Goal: Task Accomplishment & Management: Manage account settings

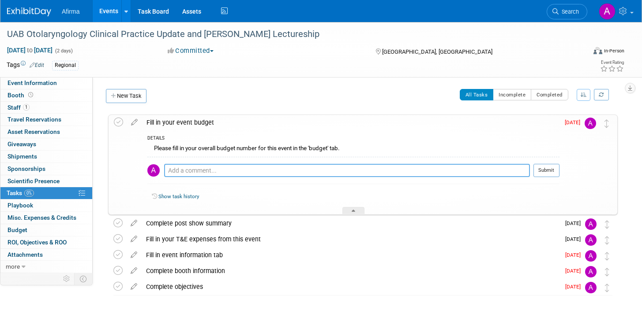
click at [204, 169] on textarea at bounding box center [347, 170] width 366 height 13
click at [256, 172] on textarea at bounding box center [347, 170] width 366 height 13
type textarea "3000"
click at [552, 171] on button "Submit" at bounding box center [546, 170] width 26 height 13
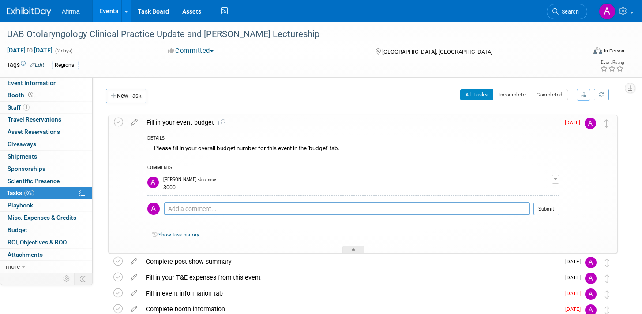
click at [557, 180] on span "button" at bounding box center [555, 180] width 4 height 2
click at [526, 206] on button "Remove" at bounding box center [512, 204] width 38 height 12
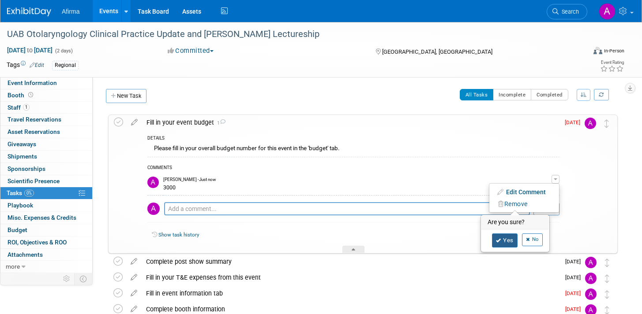
click at [508, 244] on link "Yes" at bounding box center [505, 241] width 26 height 14
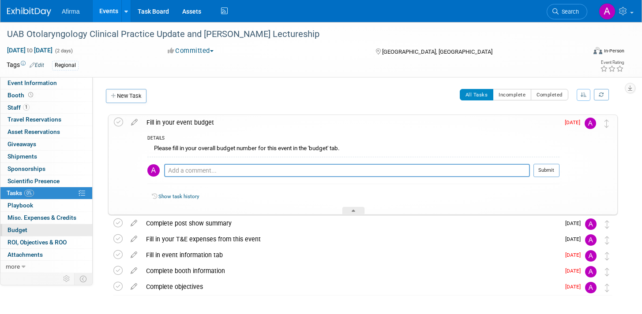
click at [23, 231] on span "Budget" at bounding box center [17, 230] width 20 height 7
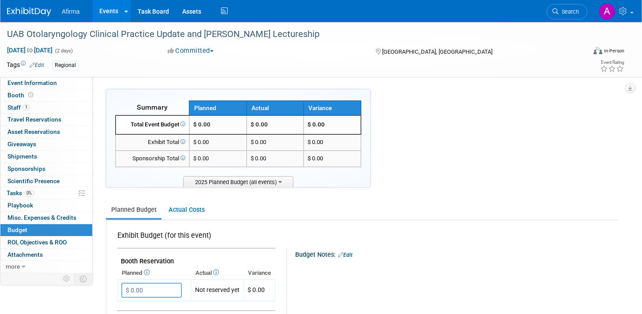
click at [213, 123] on td "$ 0.00" at bounding box center [217, 125] width 57 height 19
click at [203, 127] on span "$ 0.00" at bounding box center [201, 124] width 17 height 7
click at [152, 289] on input "$ 0.00" at bounding box center [151, 290] width 60 height 15
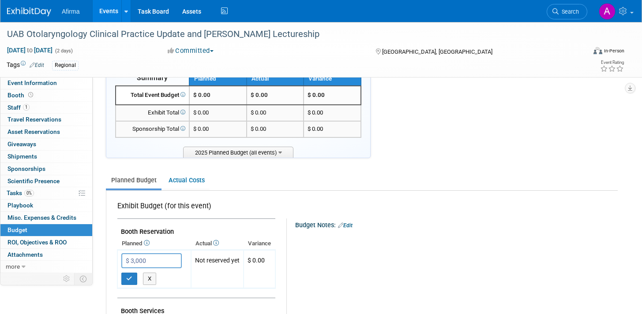
scroll to position [79, 0]
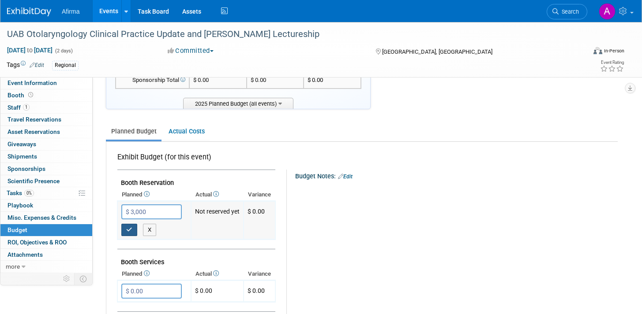
type input "$ 3,000.00"
click at [128, 230] on icon "button" at bounding box center [129, 230] width 6 height 6
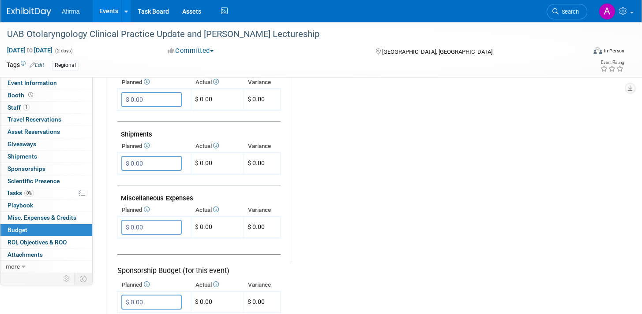
scroll to position [579, 0]
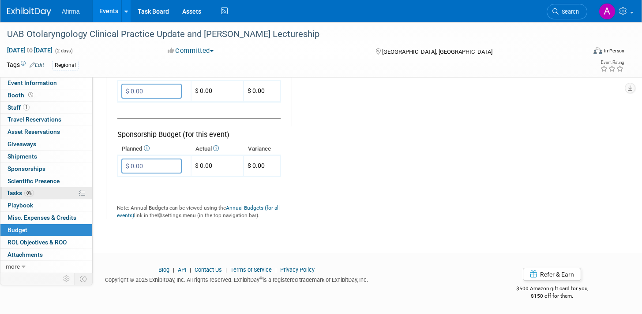
click at [29, 190] on span "0%" at bounding box center [29, 193] width 10 height 7
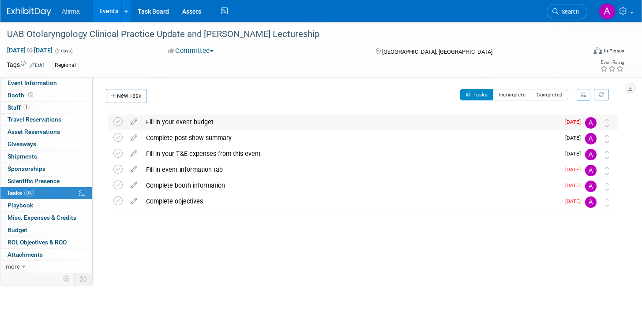
click at [554, 122] on div "Fill in your event budget" at bounding box center [351, 122] width 418 height 15
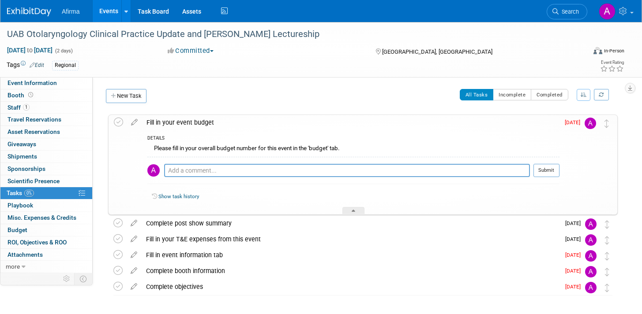
click at [265, 190] on div "Show task history" at bounding box center [353, 198] width 412 height 19
click at [117, 122] on icon at bounding box center [118, 122] width 9 height 9
click at [183, 222] on div "Complete post show summary" at bounding box center [351, 223] width 418 height 15
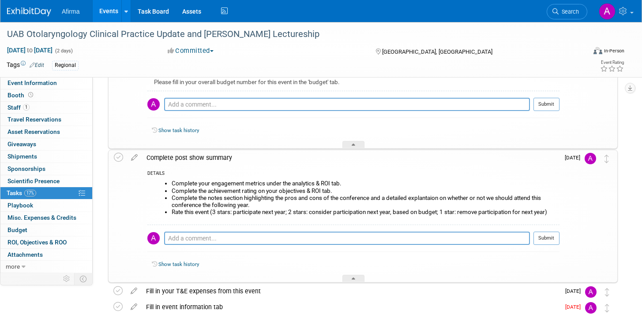
scroll to position [153, 0]
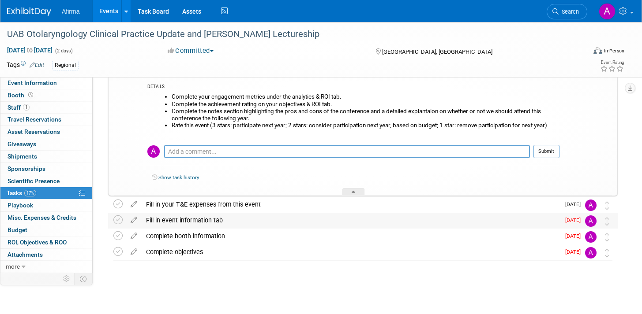
click at [407, 224] on div "Fill in event information tab" at bounding box center [351, 220] width 418 height 15
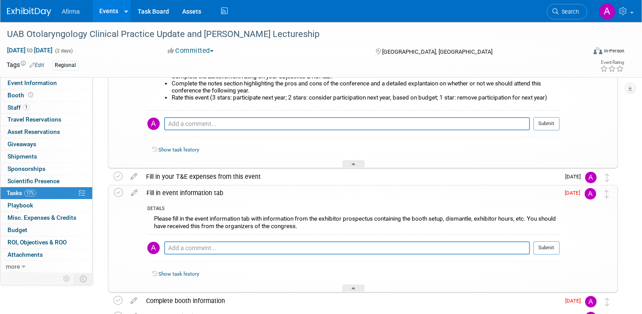
scroll to position [187, 0]
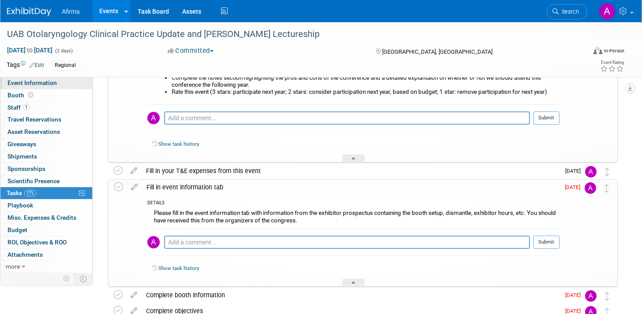
click at [48, 81] on span "Event Information" at bounding box center [31, 82] width 49 height 7
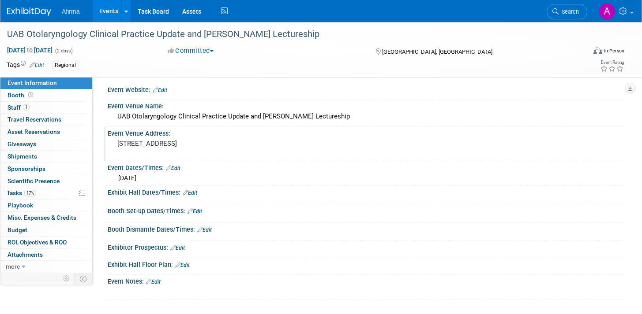
scroll to position [7, 0]
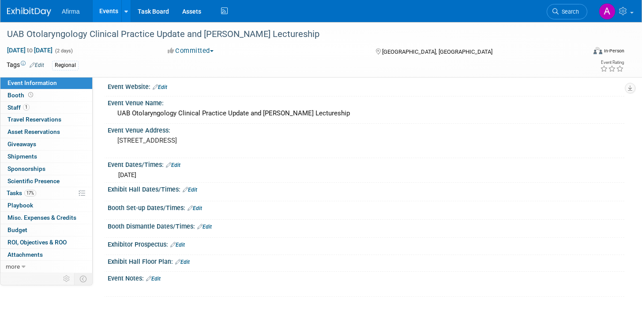
click at [200, 209] on link "Edit" at bounding box center [194, 209] width 15 height 6
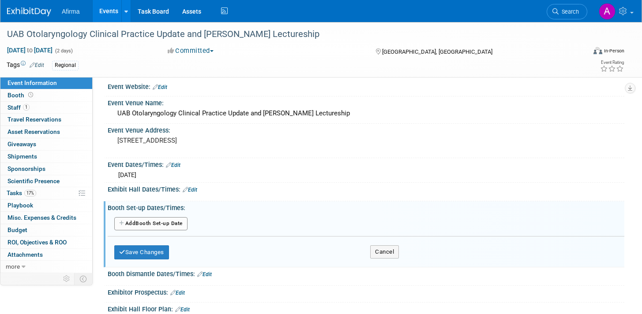
click at [173, 223] on button "Add Another Booth Set-up Date" at bounding box center [150, 223] width 73 height 13
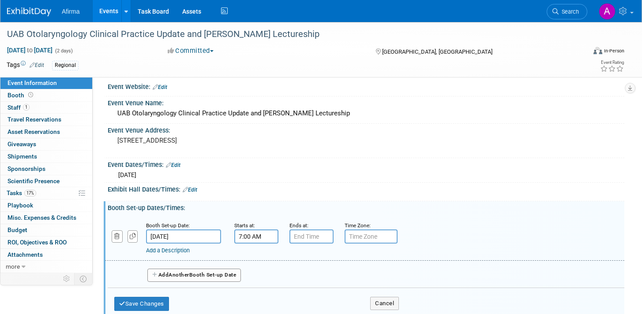
click at [243, 236] on input "7:00 AM" at bounding box center [256, 237] width 44 height 14
type input "7:00 AM"
click at [425, 265] on div "Add Another Booth Set-up Date" at bounding box center [366, 272] width 516 height 23
click at [157, 303] on button "Save Changes" at bounding box center [141, 304] width 55 height 14
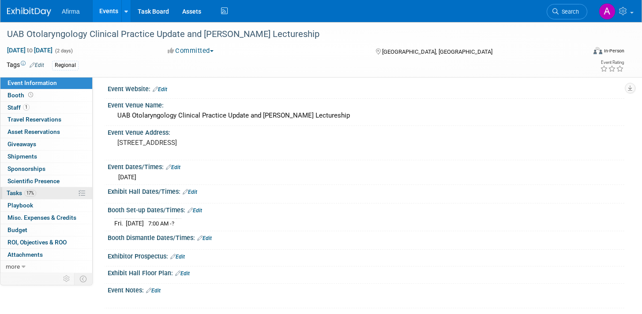
click at [33, 194] on span "17%" at bounding box center [30, 193] width 12 height 7
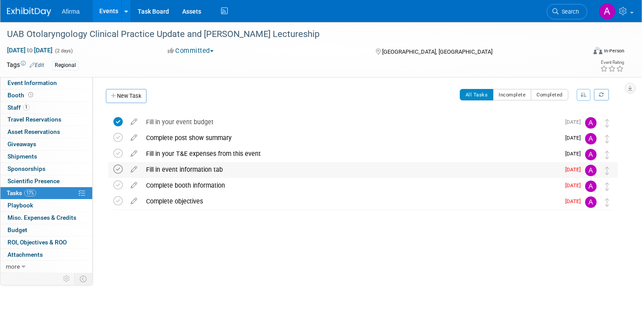
click at [117, 172] on icon at bounding box center [117, 169] width 9 height 9
click at [164, 181] on div "Complete booth information" at bounding box center [351, 185] width 418 height 15
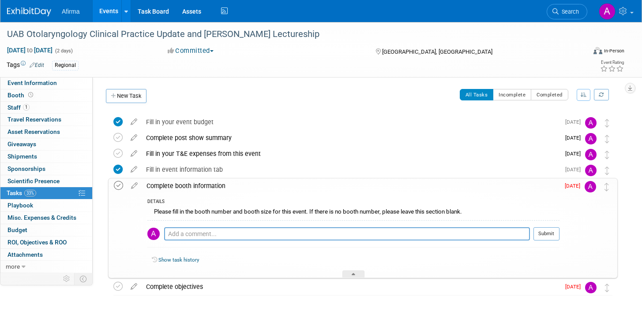
click at [120, 187] on icon at bounding box center [118, 185] width 9 height 9
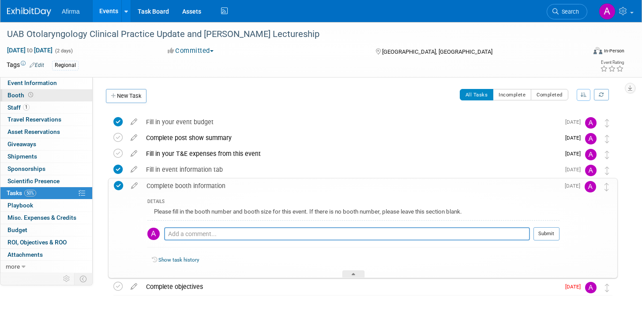
click at [12, 94] on span "Booth" at bounding box center [20, 95] width 27 height 7
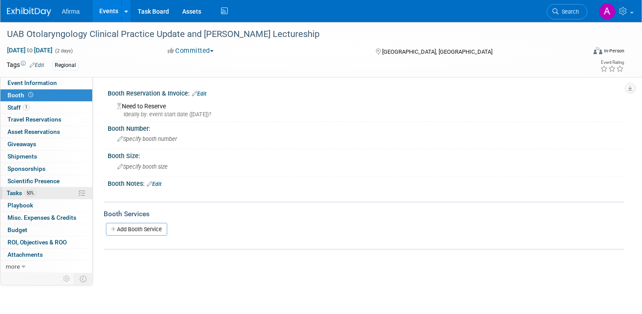
click at [20, 192] on span "Tasks 50%" at bounding box center [22, 193] width 30 height 7
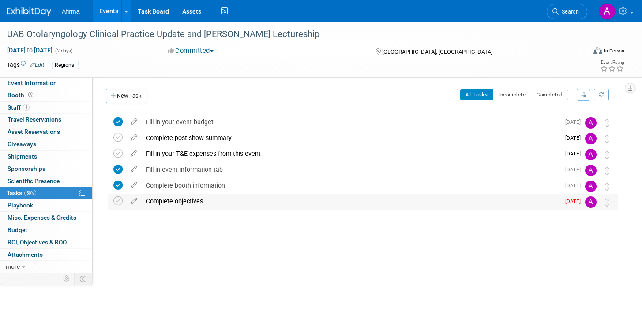
click at [181, 203] on div "Complete objectives" at bounding box center [351, 201] width 418 height 15
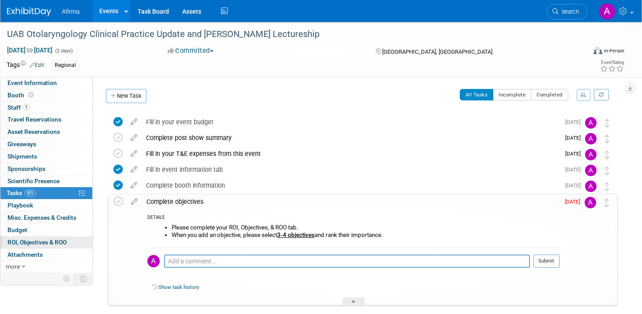
click at [30, 240] on span "ROI, Objectives & ROO 0" at bounding box center [36, 242] width 59 height 7
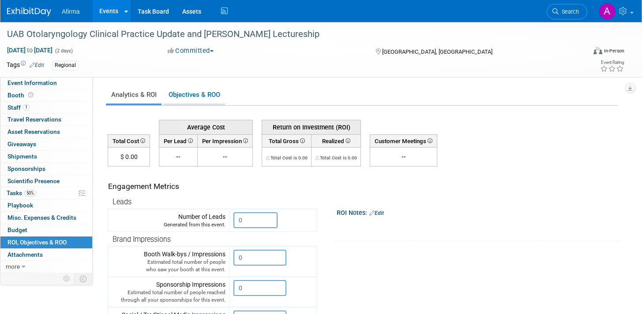
click at [194, 97] on link "Objectives & ROO 0" at bounding box center [194, 94] width 62 height 17
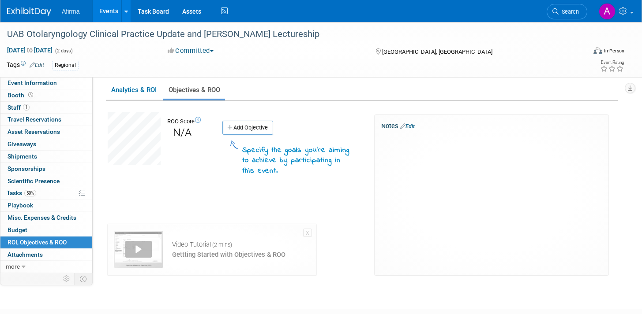
scroll to position [11, 0]
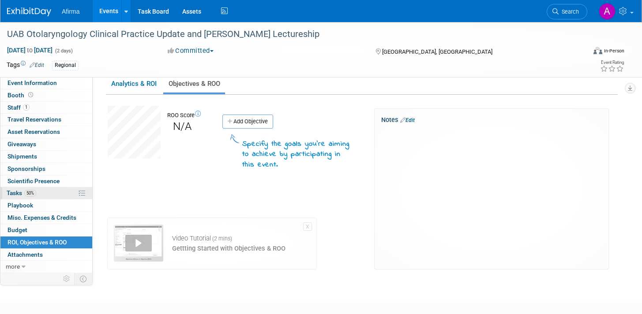
click at [20, 193] on span "Tasks 50%" at bounding box center [22, 193] width 30 height 7
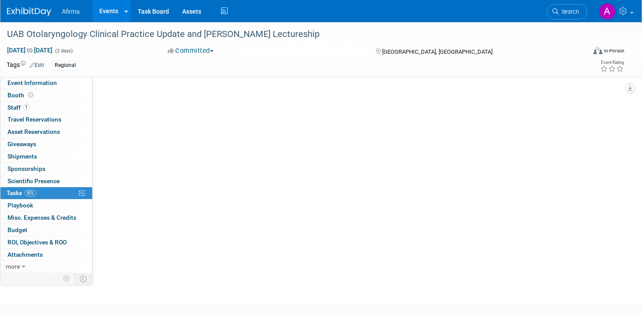
scroll to position [0, 0]
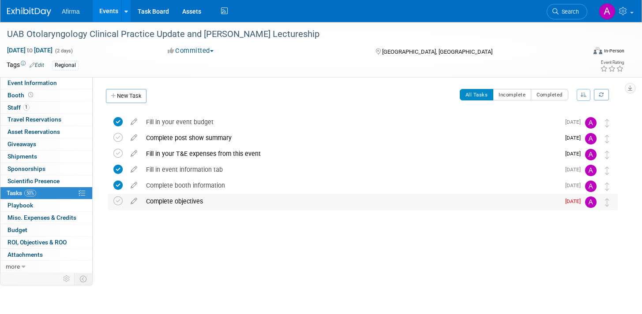
click at [124, 202] on td at bounding box center [119, 202] width 13 height 16
click at [526, 94] on button "Incomplete" at bounding box center [512, 94] width 38 height 11
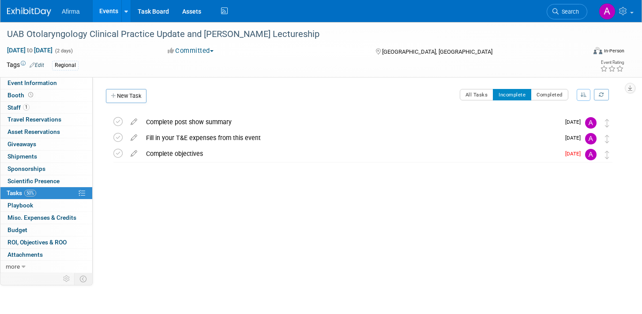
click at [75, 8] on span "Afirma" at bounding box center [71, 11] width 18 height 7
click at [19, 83] on span "Event Information" at bounding box center [31, 82] width 49 height 7
